Goal: Task Accomplishment & Management: Use online tool/utility

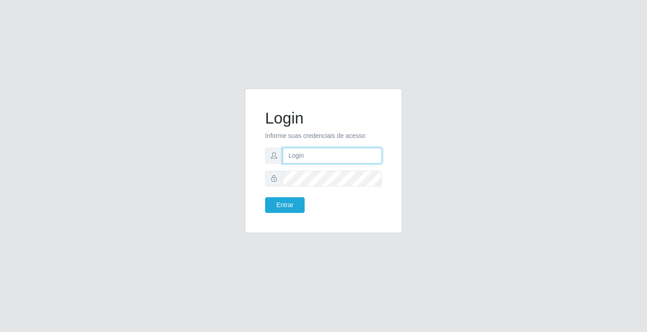
click at [306, 154] on input "text" at bounding box center [332, 156] width 99 height 16
type input "zivaneide@ideal"
click at [265, 197] on button "Entrar" at bounding box center [285, 205] width 40 height 16
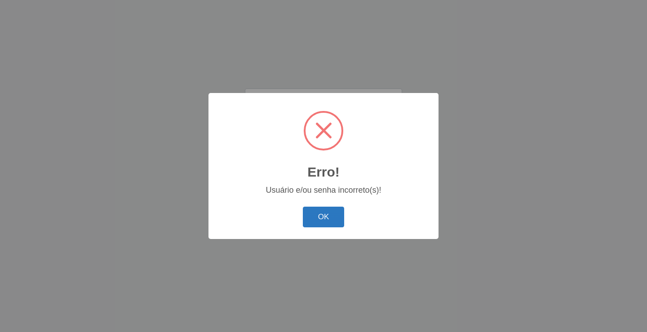
click at [319, 218] on button "OK" at bounding box center [324, 217] width 42 height 21
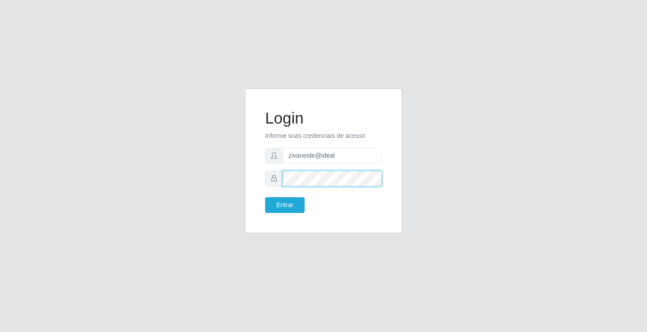
click at [265, 197] on button "Entrar" at bounding box center [285, 205] width 40 height 16
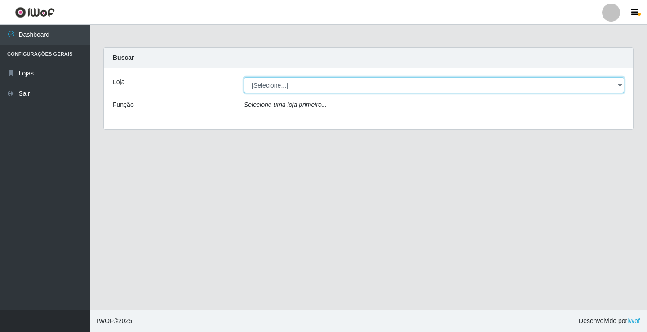
click at [619, 84] on select "[Selecione...] Ideal - Conceição" at bounding box center [434, 85] width 380 height 16
select select "231"
click at [244, 77] on select "[Selecione...] Ideal - Conceição" at bounding box center [434, 85] width 380 height 16
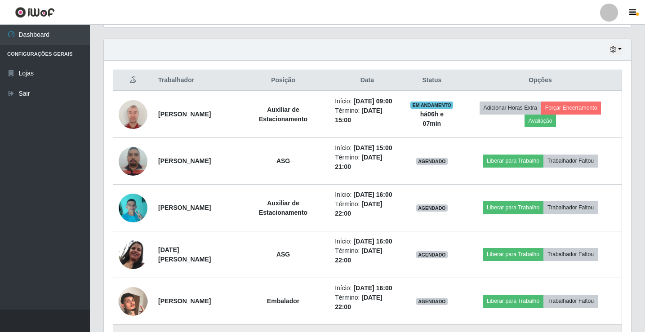
scroll to position [295, 0]
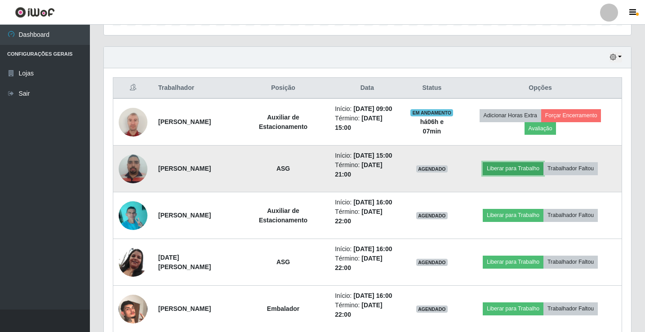
click at [527, 165] on button "Liberar para Trabalho" at bounding box center [512, 168] width 61 height 13
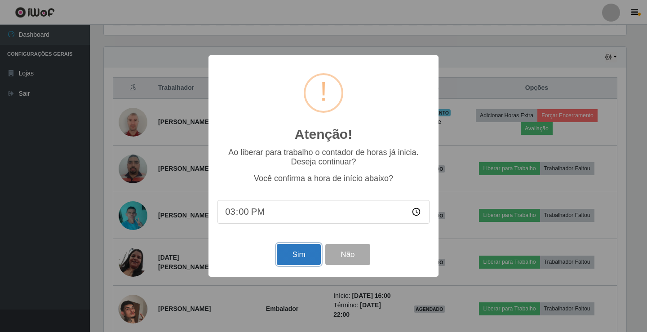
click at [299, 256] on button "Sim" at bounding box center [299, 254] width 44 height 21
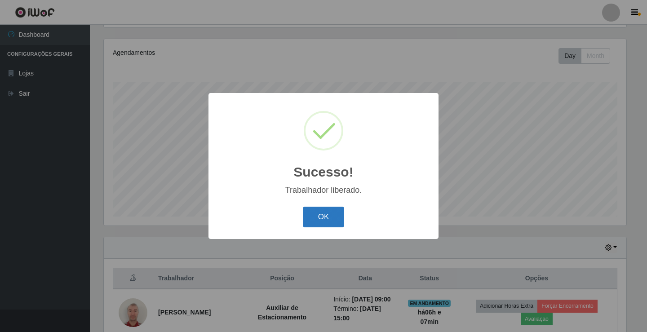
click at [333, 215] on button "OK" at bounding box center [324, 217] width 42 height 21
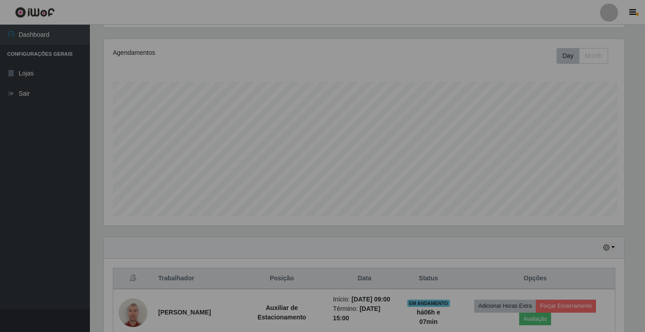
scroll to position [186, 527]
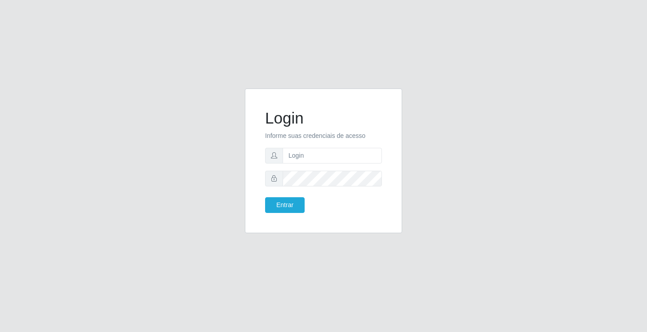
click at [316, 167] on form "Login Informe suas credenciais de acesso Entrar" at bounding box center [323, 161] width 117 height 104
drag, startPoint x: 332, startPoint y: 153, endPoint x: 335, endPoint y: 157, distance: 5.8
click at [332, 153] on input "text" at bounding box center [332, 156] width 99 height 16
type input "[PERSON_NAME]"
click at [265, 197] on button "Entrar" at bounding box center [285, 205] width 40 height 16
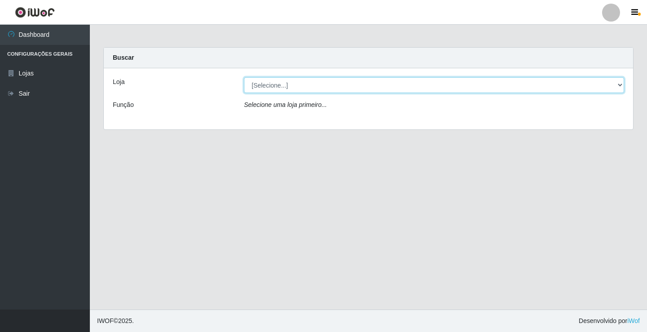
click at [316, 82] on select "[Selecione...] Ideal - Conceição" at bounding box center [434, 85] width 380 height 16
select select "231"
click at [244, 77] on select "[Selecione...] Ideal - Conceição" at bounding box center [434, 85] width 380 height 16
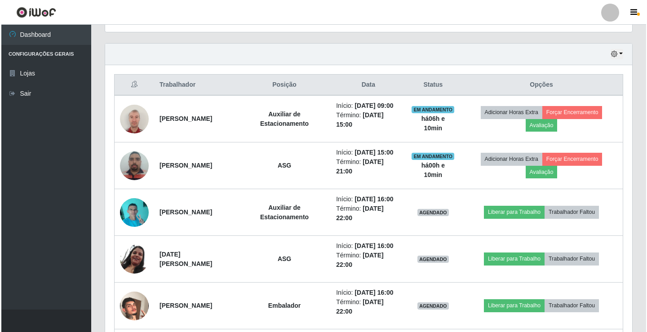
scroll to position [314, 0]
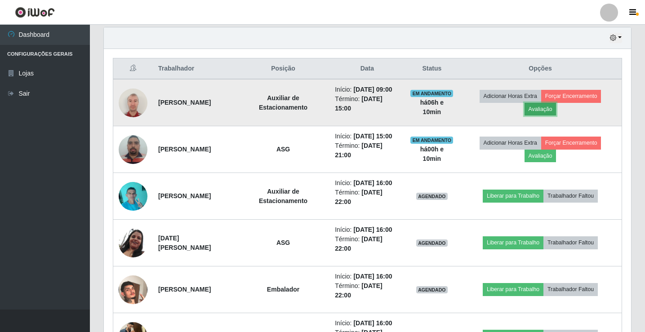
click at [548, 109] on button "Avaliação" at bounding box center [540, 109] width 32 height 13
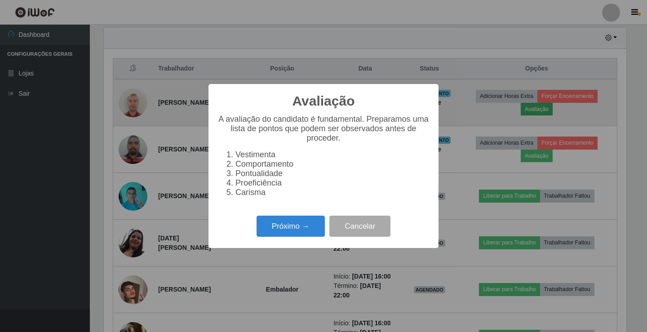
scroll to position [186, 522]
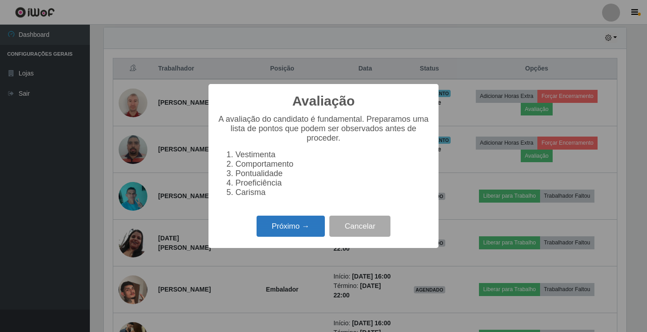
click at [297, 232] on button "Próximo →" at bounding box center [290, 226] width 68 height 21
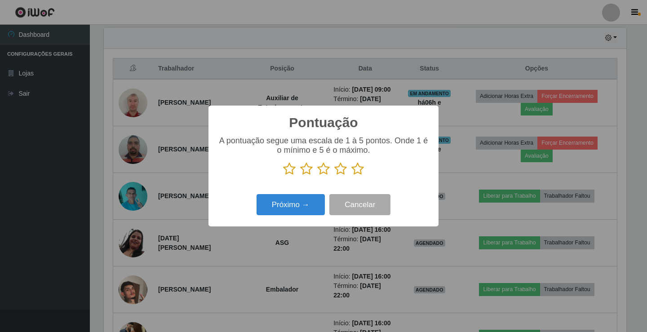
click at [326, 166] on icon at bounding box center [323, 168] width 13 height 13
click at [317, 176] on input "radio" at bounding box center [317, 176] width 0 height 0
click at [301, 206] on button "Próximo →" at bounding box center [290, 204] width 68 height 21
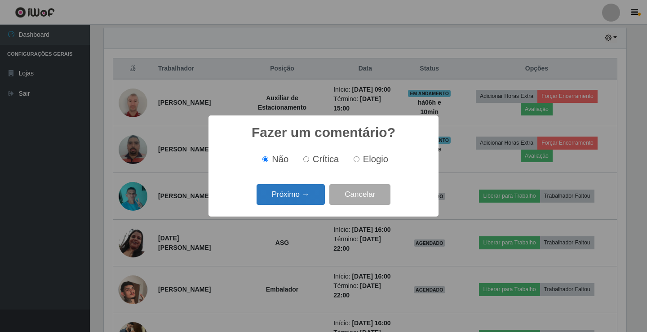
click at [304, 203] on button "Próximo →" at bounding box center [290, 194] width 68 height 21
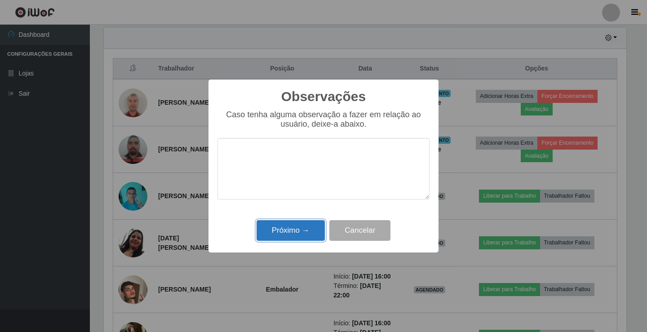
click at [313, 230] on button "Próximo →" at bounding box center [290, 230] width 68 height 21
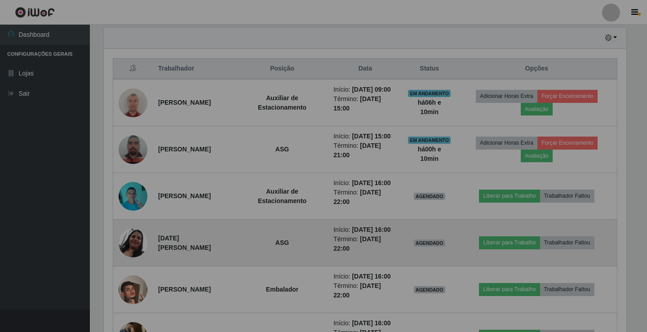
scroll to position [186, 527]
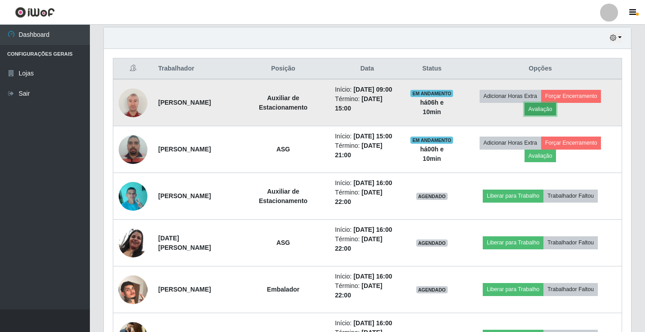
click at [537, 110] on button "Avaliação" at bounding box center [540, 109] width 32 height 13
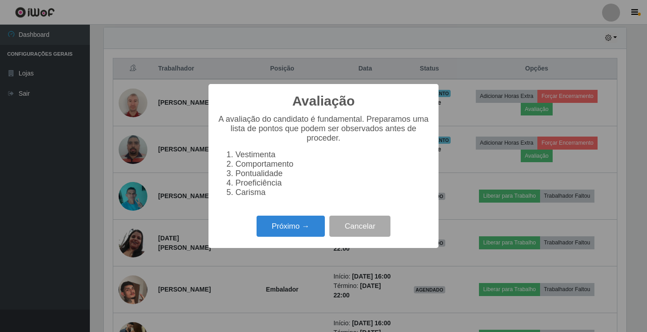
scroll to position [186, 522]
click at [304, 237] on button "Próximo →" at bounding box center [290, 226] width 68 height 21
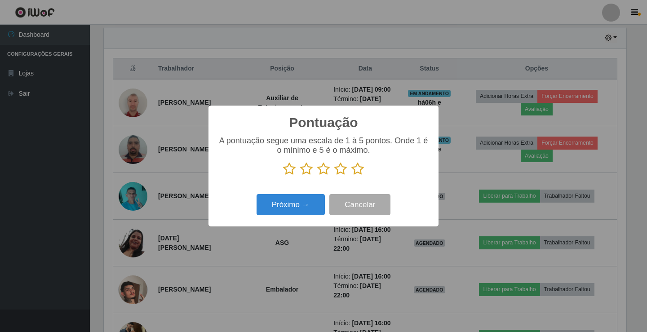
click at [326, 172] on icon at bounding box center [323, 168] width 13 height 13
click at [317, 176] on input "radio" at bounding box center [317, 176] width 0 height 0
click at [310, 208] on button "Próximo →" at bounding box center [290, 204] width 68 height 21
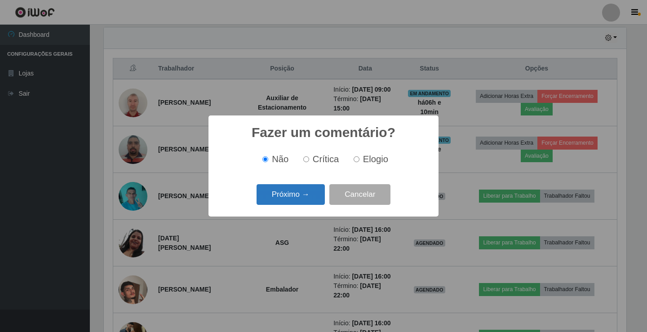
click at [322, 194] on button "Próximo →" at bounding box center [290, 194] width 68 height 21
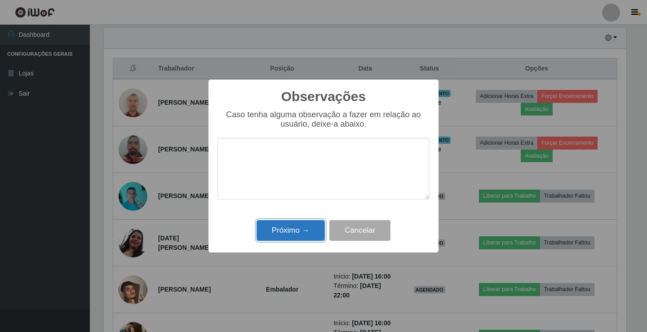
click at [289, 229] on button "Próximo →" at bounding box center [290, 230] width 68 height 21
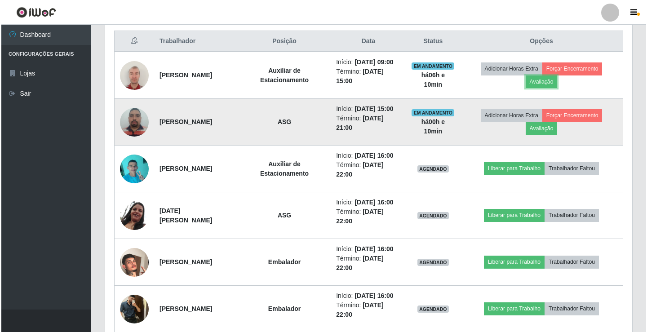
scroll to position [250, 0]
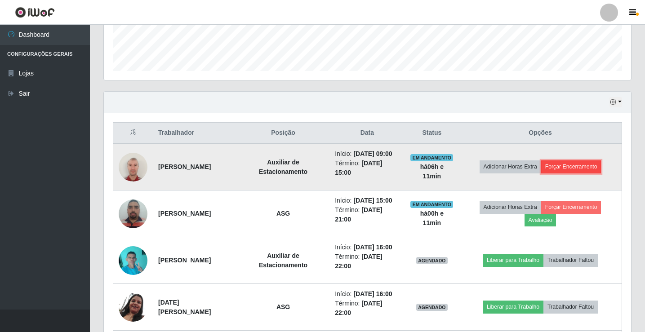
click at [572, 167] on button "Forçar Encerramento" at bounding box center [571, 166] width 60 height 13
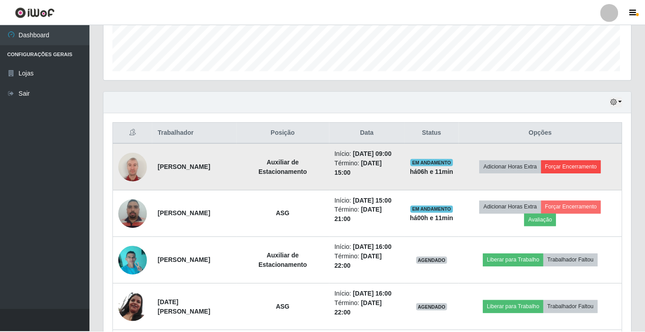
scroll to position [186, 522]
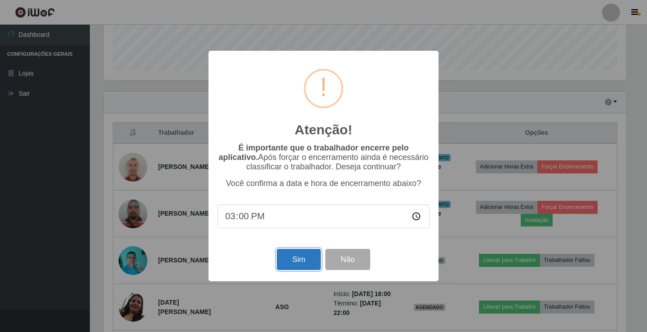
click at [293, 260] on button "Sim" at bounding box center [299, 259] width 44 height 21
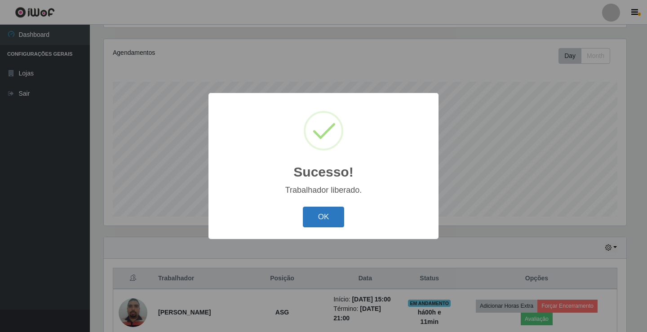
click at [336, 221] on button "OK" at bounding box center [324, 217] width 42 height 21
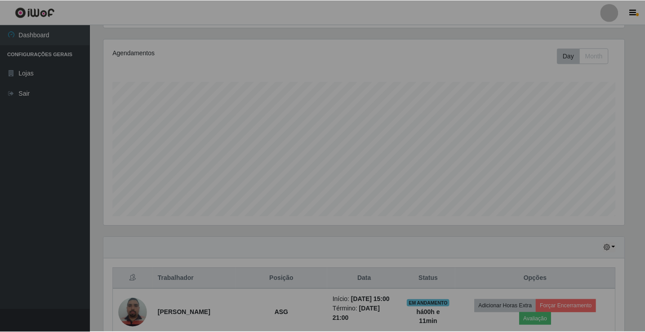
scroll to position [186, 527]
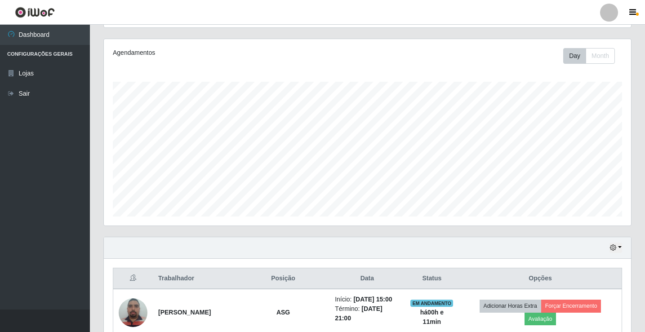
click at [608, 11] on div at bounding box center [609, 13] width 18 height 18
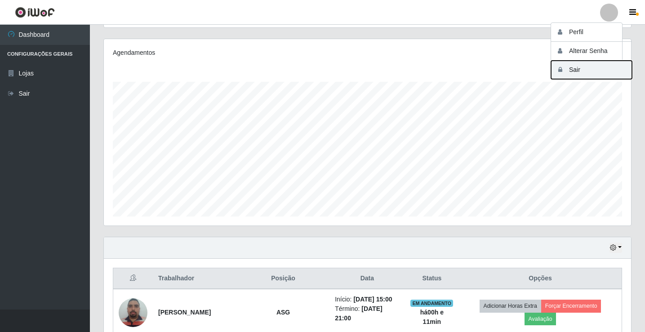
click at [598, 66] on button "Sair" at bounding box center [591, 70] width 81 height 18
